Goal: Task Accomplishment & Management: Manage account settings

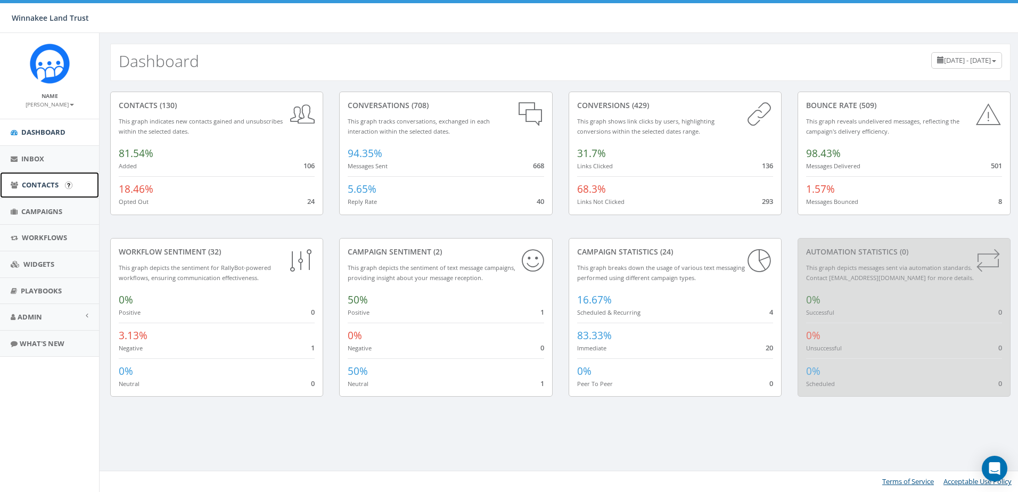
click at [31, 190] on span "Contacts" at bounding box center [40, 185] width 37 height 10
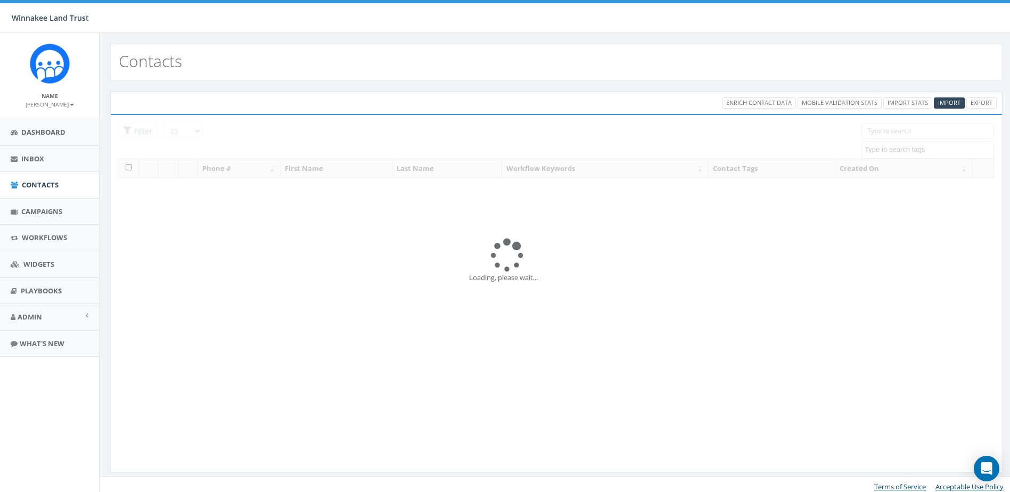
select select
click at [32, 211] on span "Campaigns" at bounding box center [41, 212] width 41 height 10
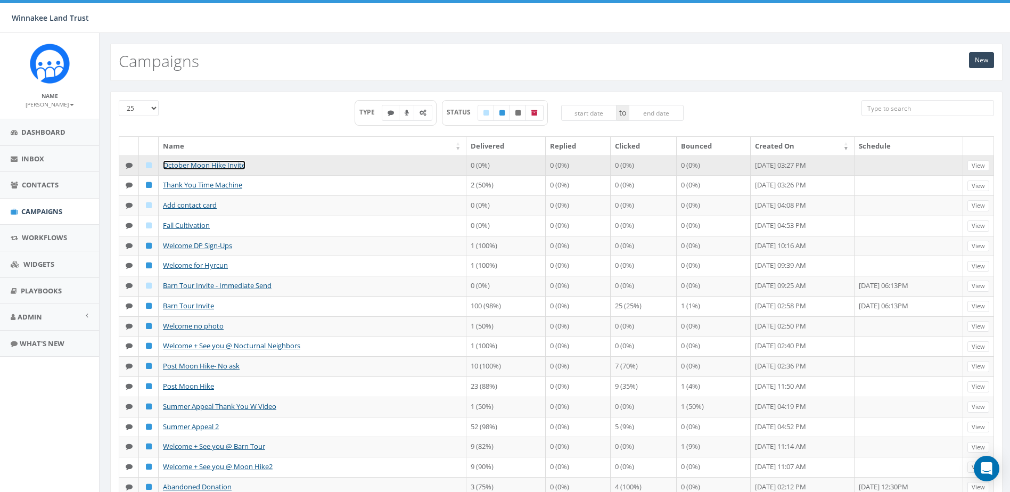
click at [204, 165] on link "October Moon Hike Invite" at bounding box center [204, 165] width 83 height 10
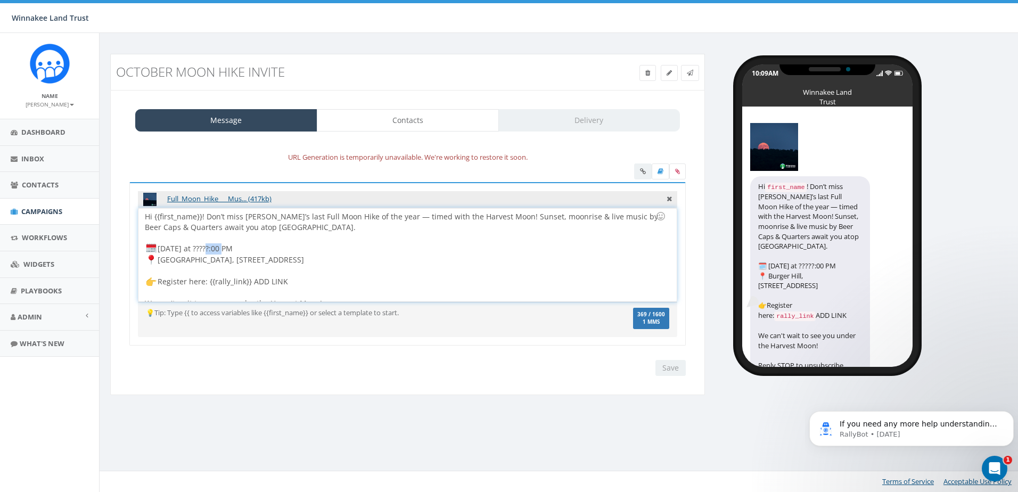
drag, startPoint x: 205, startPoint y: 249, endPoint x: 220, endPoint y: 245, distance: 15.4
click at [220, 245] on div "Hi {{first_name}}! Don’t miss [PERSON_NAME]’s last Full Moon Hike of the year —…" at bounding box center [407, 254] width 538 height 93
click at [396, 252] on div "Hi {{first_name}}! Don’t miss [PERSON_NAME]’s last Full Moon Hike of the year —…" at bounding box center [407, 254] width 538 height 93
drag, startPoint x: 250, startPoint y: 282, endPoint x: 307, endPoint y: 279, distance: 57.6
click at [307, 279] on div "Hi {{first_name}}! Don’t miss [PERSON_NAME]’s last Full Moon Hike of the year —…" at bounding box center [407, 254] width 538 height 93
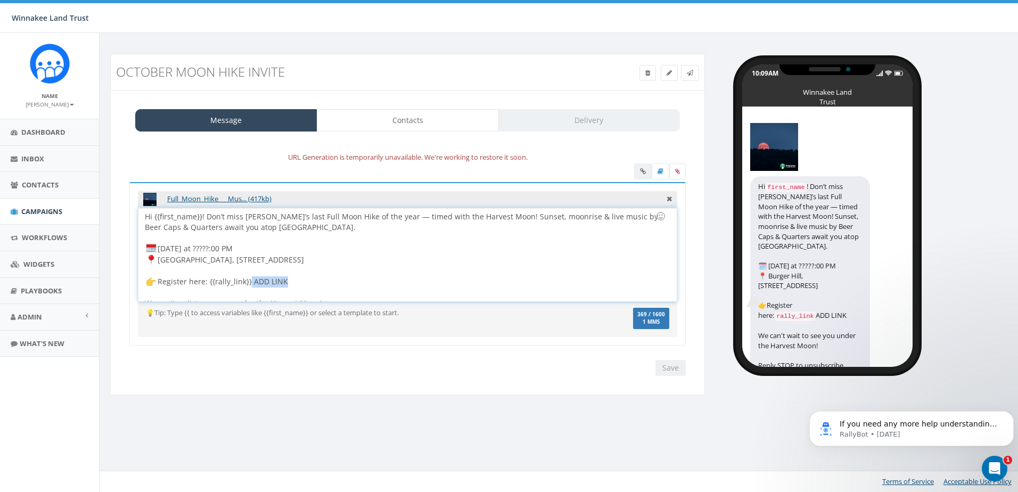
click at [325, 166] on div at bounding box center [407, 172] width 572 height 19
drag, startPoint x: 253, startPoint y: 281, endPoint x: 296, endPoint y: 279, distance: 42.6
click at [296, 279] on div "Hi {{first_name}}! Don’t miss [PERSON_NAME]’s last Full Moon Hike of the year —…" at bounding box center [407, 254] width 538 height 93
click at [321, 279] on div "Hi {{first_name}}! Don’t miss [PERSON_NAME]’s last Full Moon Hike of the year —…" at bounding box center [407, 254] width 538 height 93
